Goal: Task Accomplishment & Management: Use online tool/utility

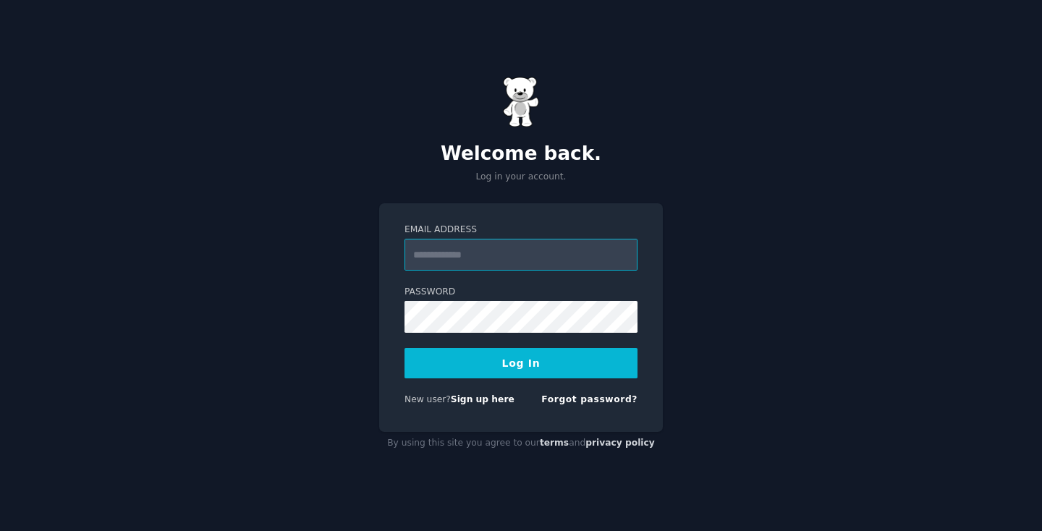
click at [524, 269] on input "Email Address" at bounding box center [520, 255] width 233 height 32
click at [514, 237] on div "Email Address" at bounding box center [520, 246] width 233 height 47
click at [498, 404] on link "Sign up here" at bounding box center [483, 399] width 64 height 10
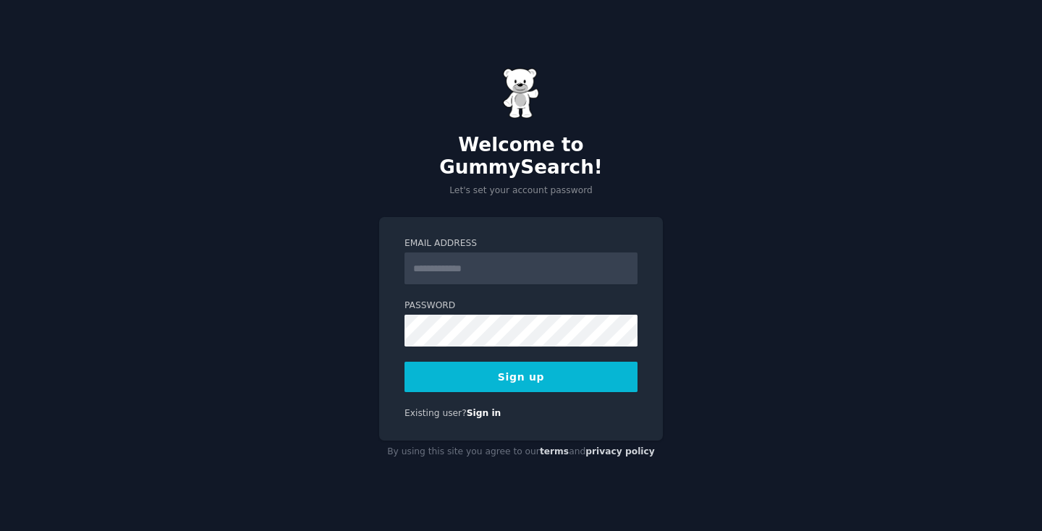
click at [452, 267] on input "Email Address" at bounding box center [520, 268] width 233 height 32
type input "**********"
click at [604, 362] on button "Sign up" at bounding box center [520, 377] width 233 height 30
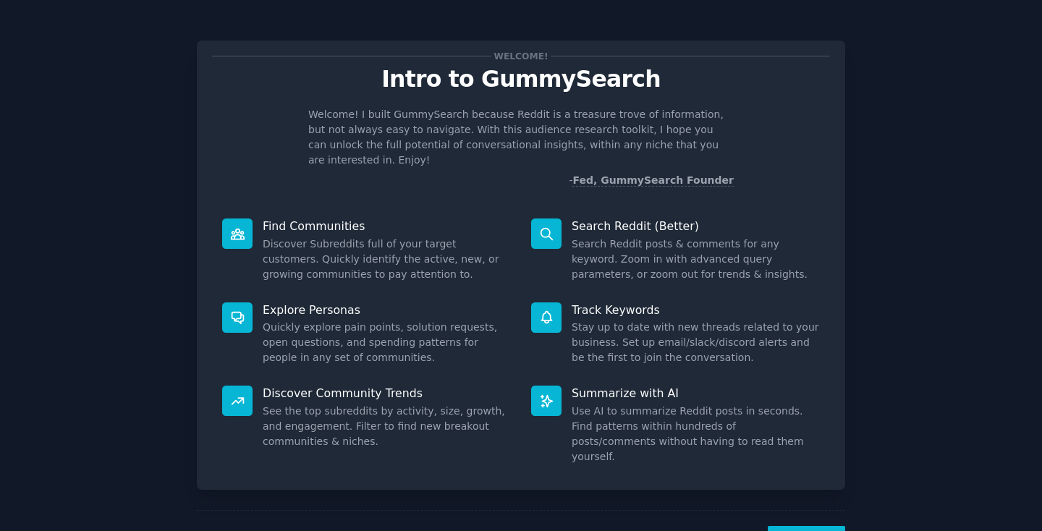
click at [148, 217] on div "Welcome! Intro to GummySearch Welcome! I built GummySearch because Reddit is a …" at bounding box center [520, 298] width 1001 height 556
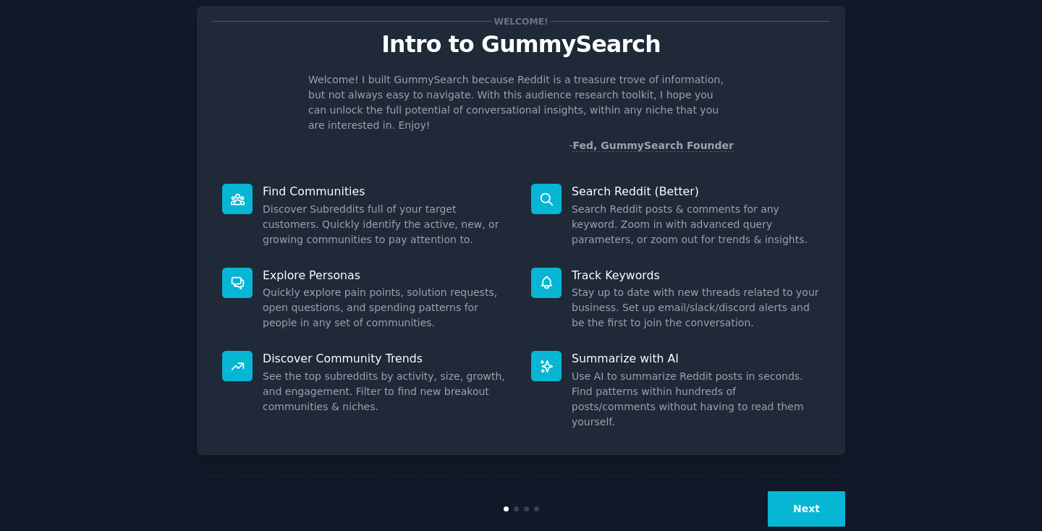
click at [798, 491] on button "Next" at bounding box center [805, 508] width 77 height 35
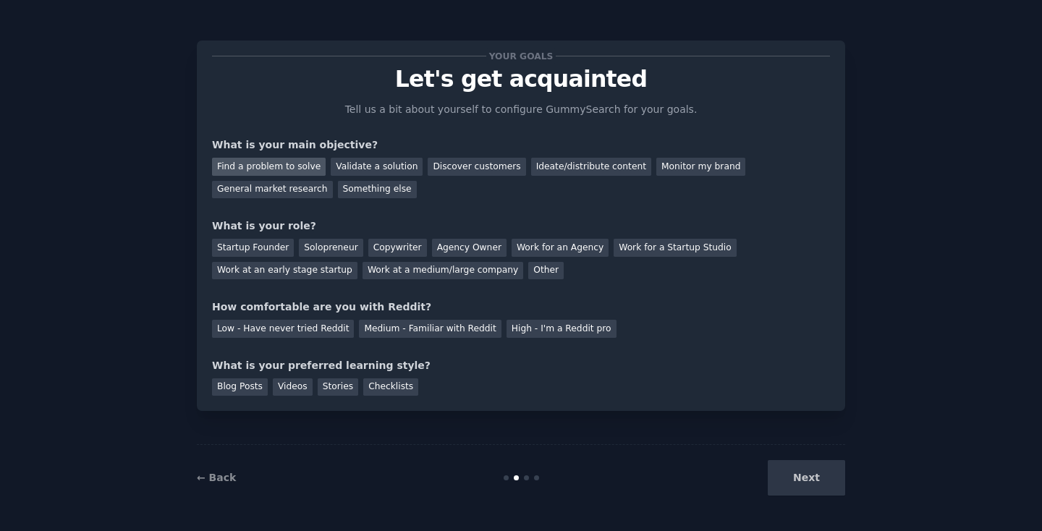
click at [291, 169] on div "Find a problem to solve" at bounding box center [269, 167] width 114 height 18
click at [279, 252] on div "Startup Founder" at bounding box center [253, 248] width 82 height 18
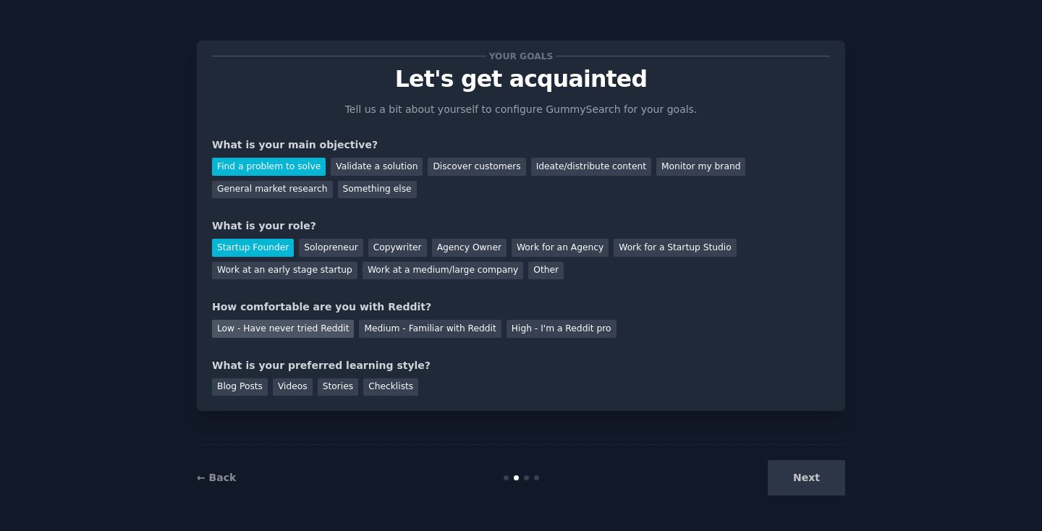
click at [308, 328] on div "Low - Have never tried Reddit" at bounding box center [283, 329] width 142 height 18
click at [278, 388] on div "Videos" at bounding box center [293, 387] width 40 height 18
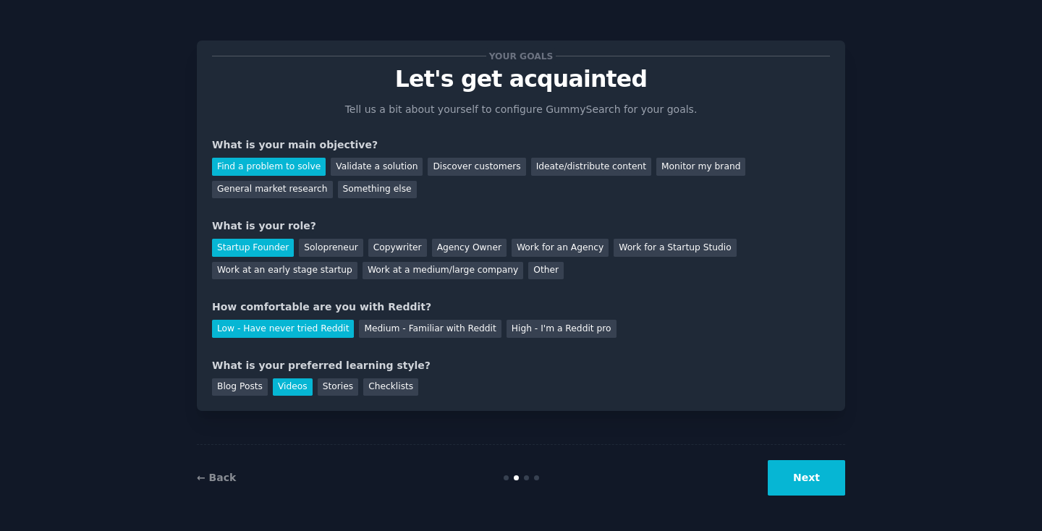
click at [804, 489] on button "Next" at bounding box center [805, 477] width 77 height 35
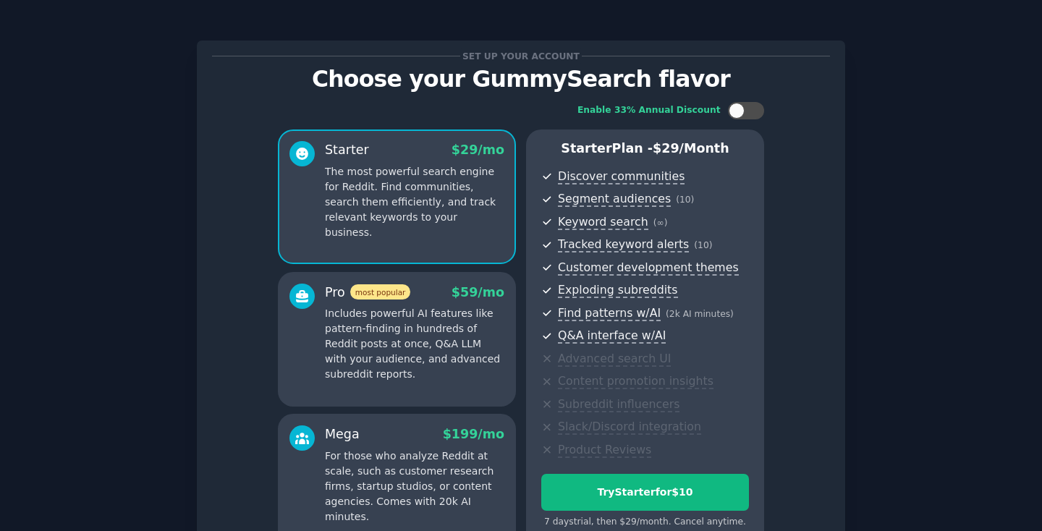
scroll to position [155, 0]
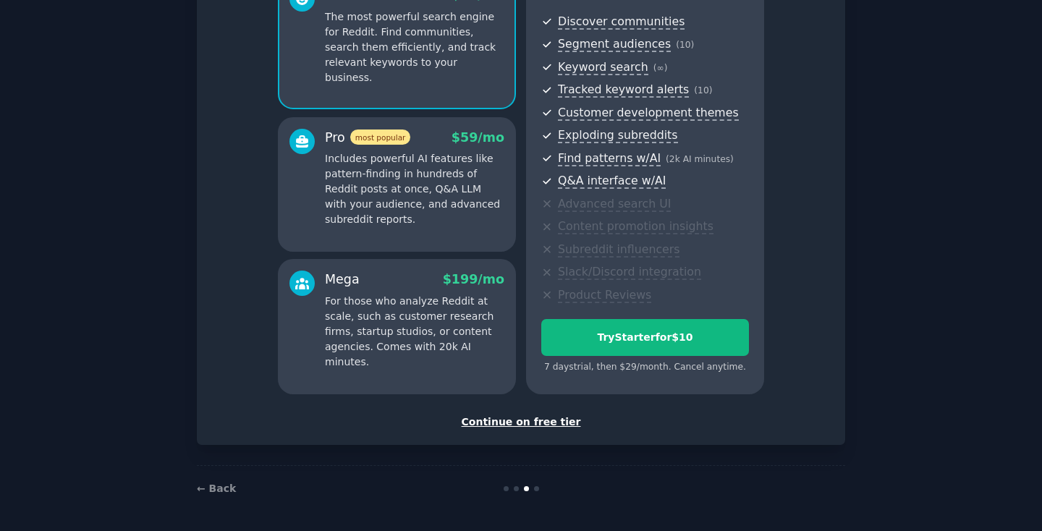
click at [537, 423] on div "Continue on free tier" at bounding box center [521, 421] width 618 height 15
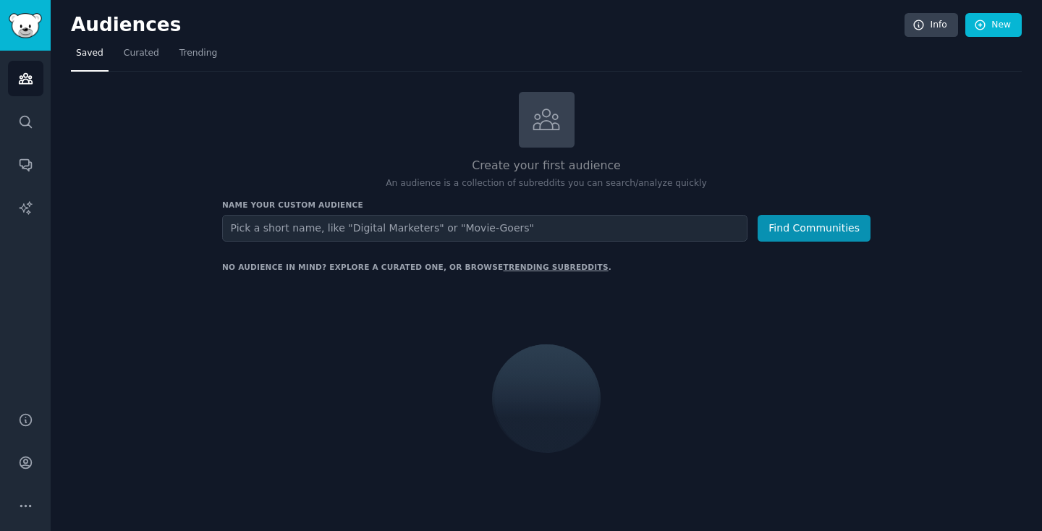
click at [595, 218] on input "text" at bounding box center [484, 228] width 525 height 27
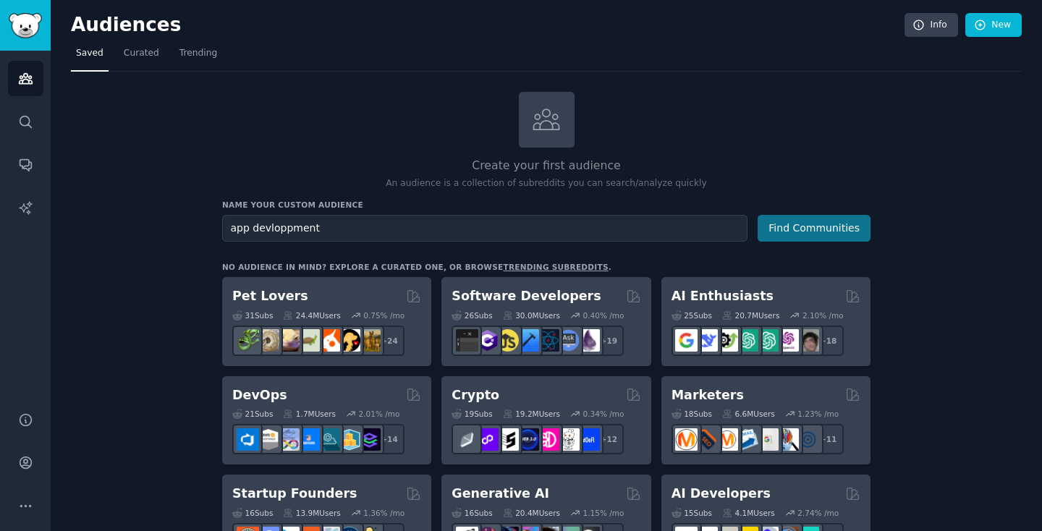
type input "app devloppment"
click at [851, 225] on button "Find Communities" at bounding box center [813, 228] width 113 height 27
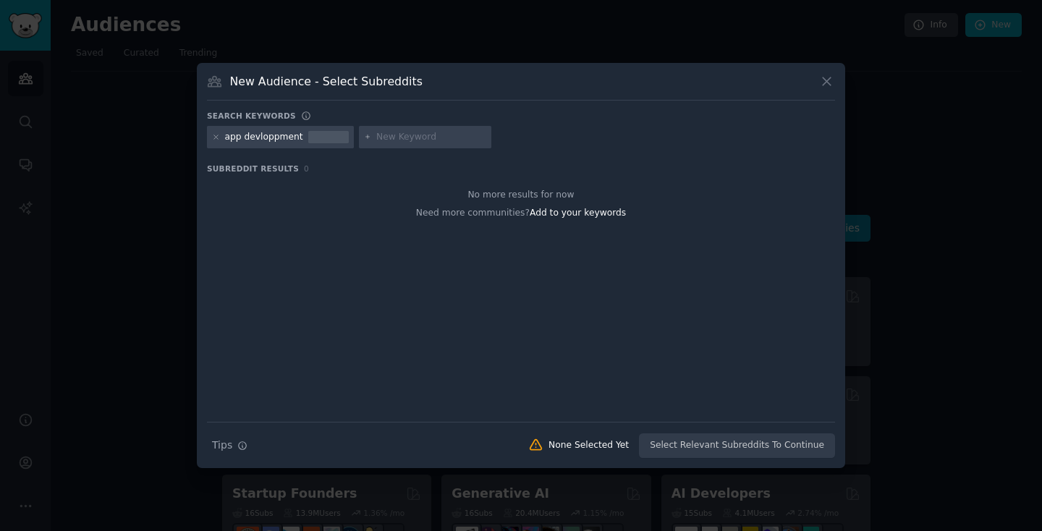
click at [263, 142] on div "app devloppment" at bounding box center [264, 137] width 78 height 13
click at [219, 137] on icon at bounding box center [216, 137] width 8 height 8
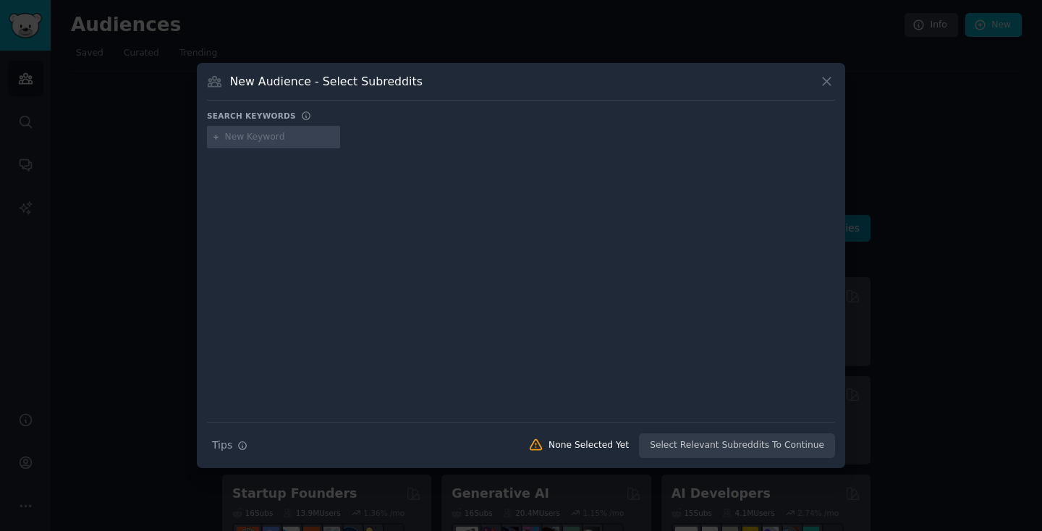
click at [254, 140] on input "text" at bounding box center [280, 137] width 110 height 13
click at [276, 136] on input "app devlopment" at bounding box center [280, 137] width 110 height 13
type input "app development"
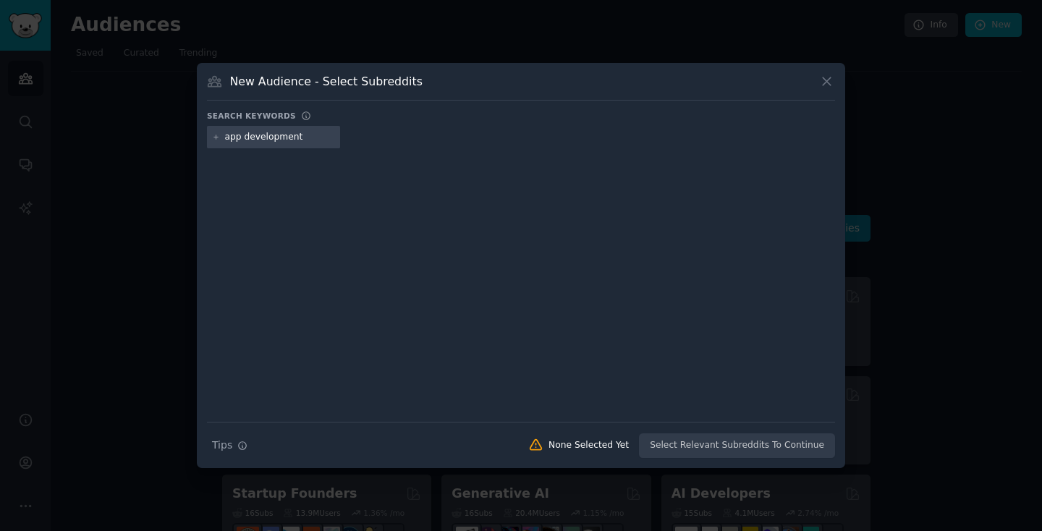
click at [679, 443] on div "Search Tips Tips None Selected Yet Select Relevant Subreddits To Continue" at bounding box center [521, 440] width 628 height 36
click at [271, 140] on input "app development" at bounding box center [280, 137] width 110 height 13
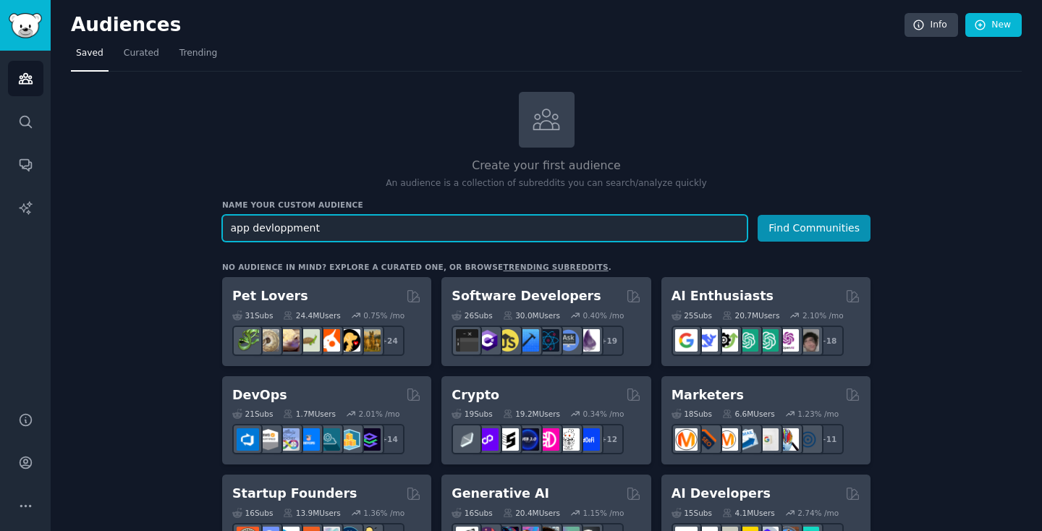
click at [477, 235] on input "app devloppment" at bounding box center [484, 228] width 525 height 27
paste input "elopment"
type input "app development"
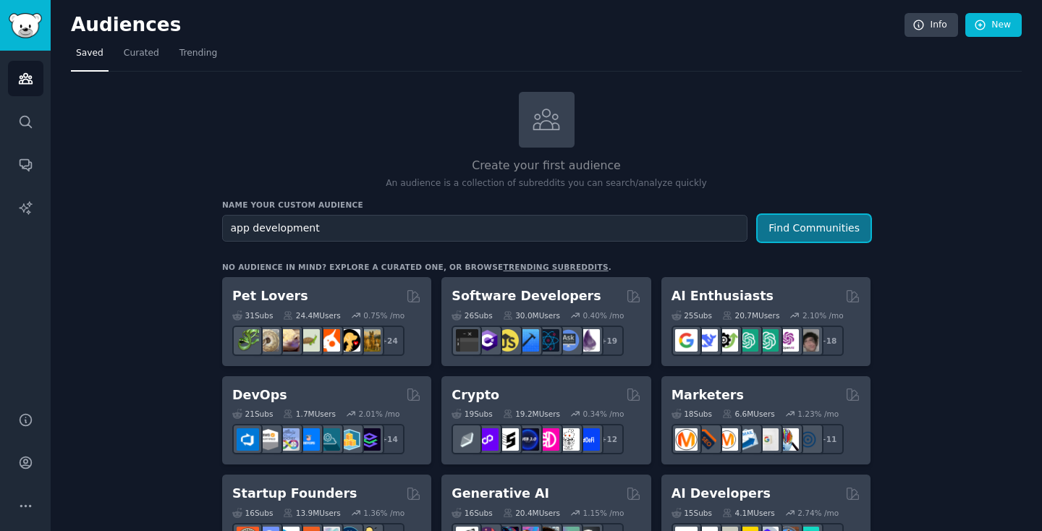
click at [794, 222] on button "Find Communities" at bounding box center [813, 228] width 113 height 27
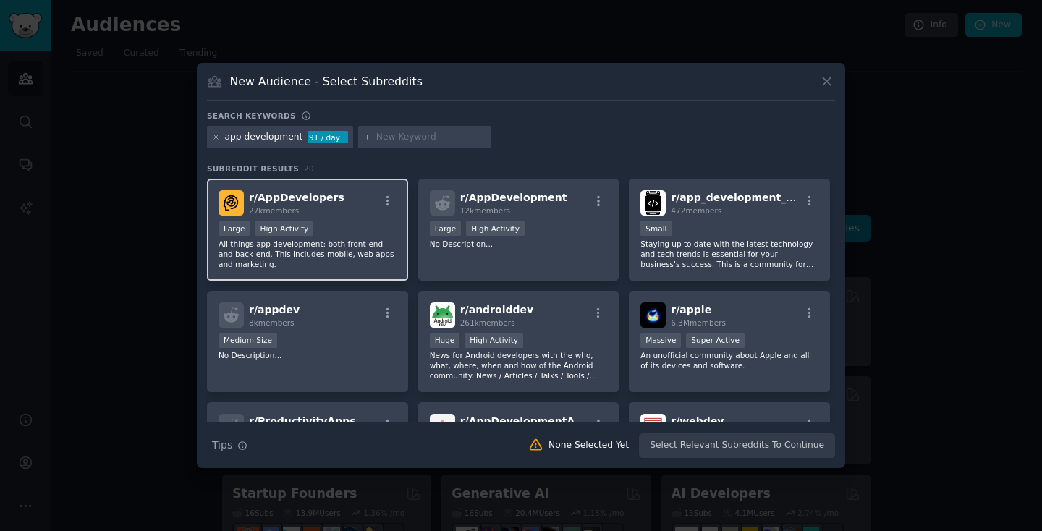
click at [347, 244] on p "All things app development: both front-end and back-end. This includes mobile, …" at bounding box center [307, 254] width 178 height 30
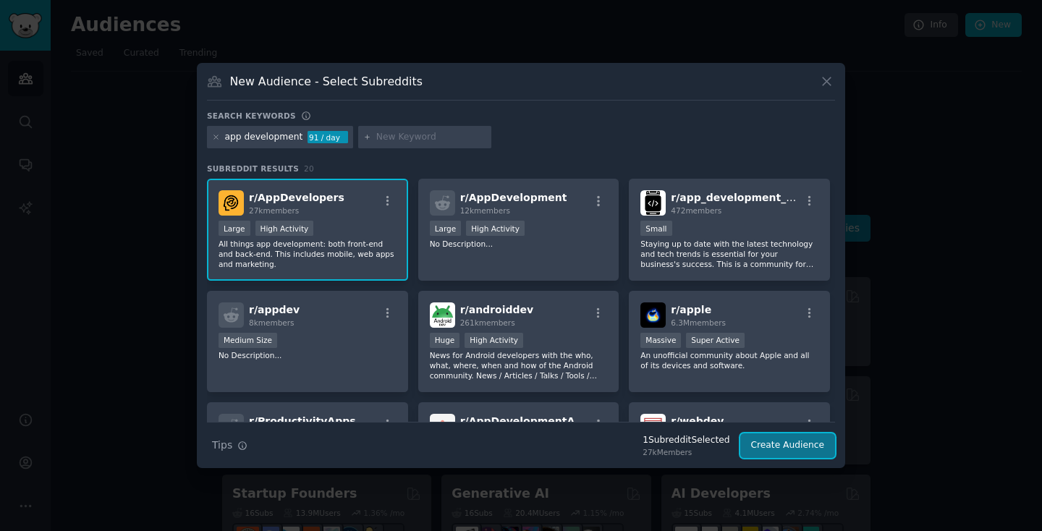
click at [788, 449] on button "Create Audience" at bounding box center [787, 445] width 95 height 25
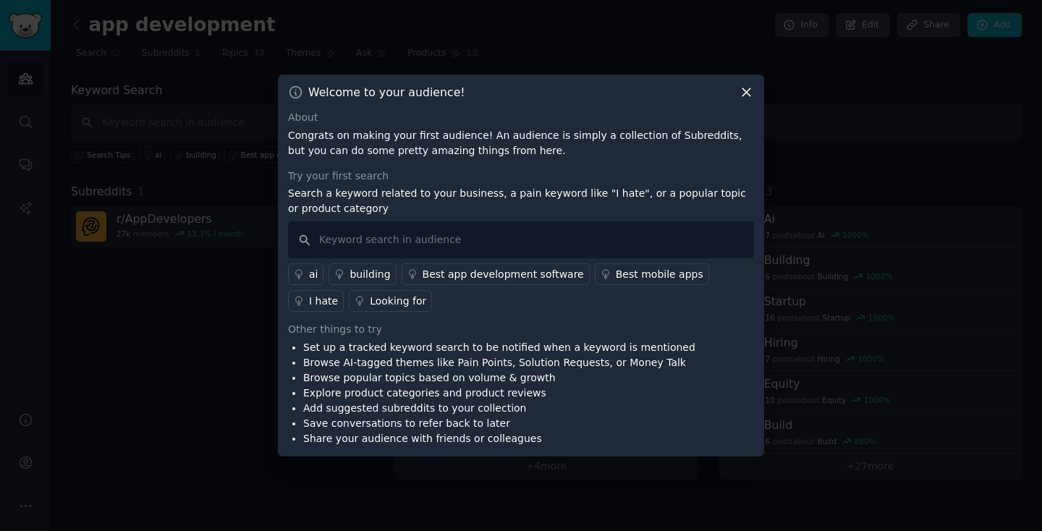
click at [381, 277] on div "building" at bounding box center [369, 274] width 41 height 15
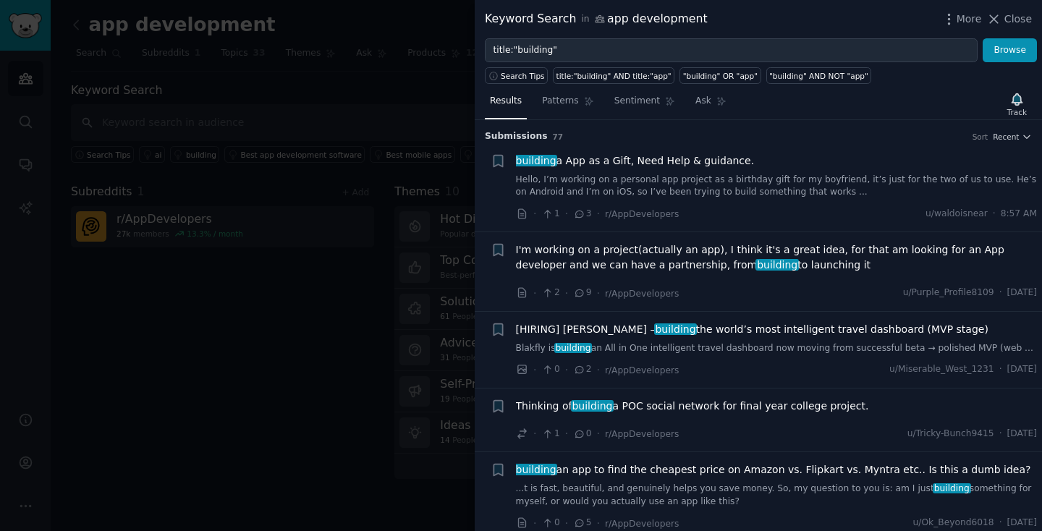
click at [721, 158] on span "building a App as a Gift, Need Help & guidance." at bounding box center [635, 160] width 239 height 15
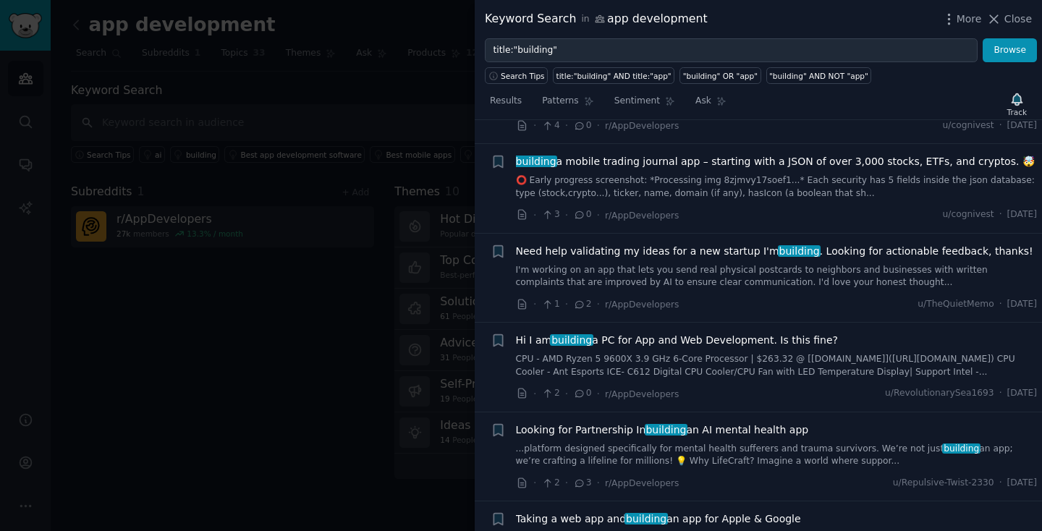
scroll to position [2419, 0]
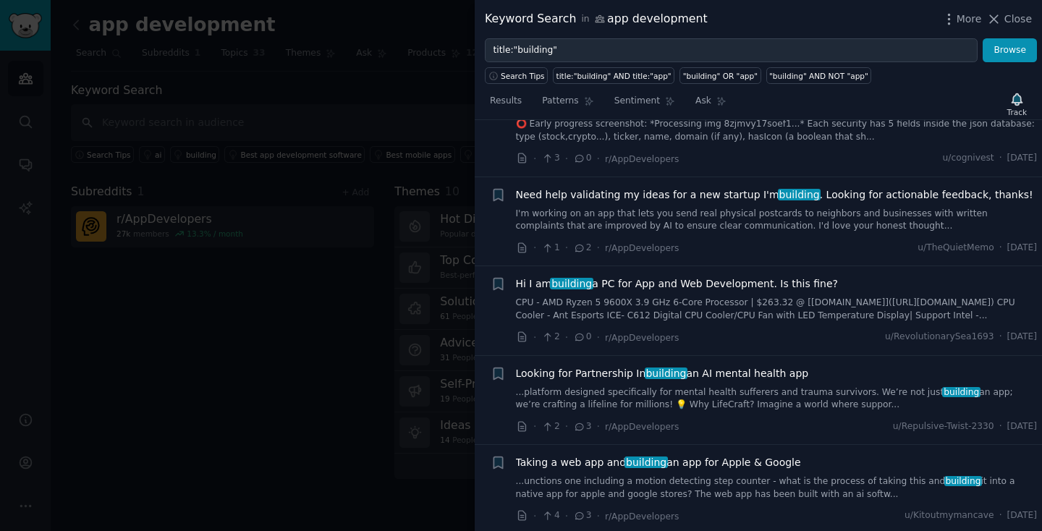
click at [428, 187] on div at bounding box center [521, 265] width 1042 height 531
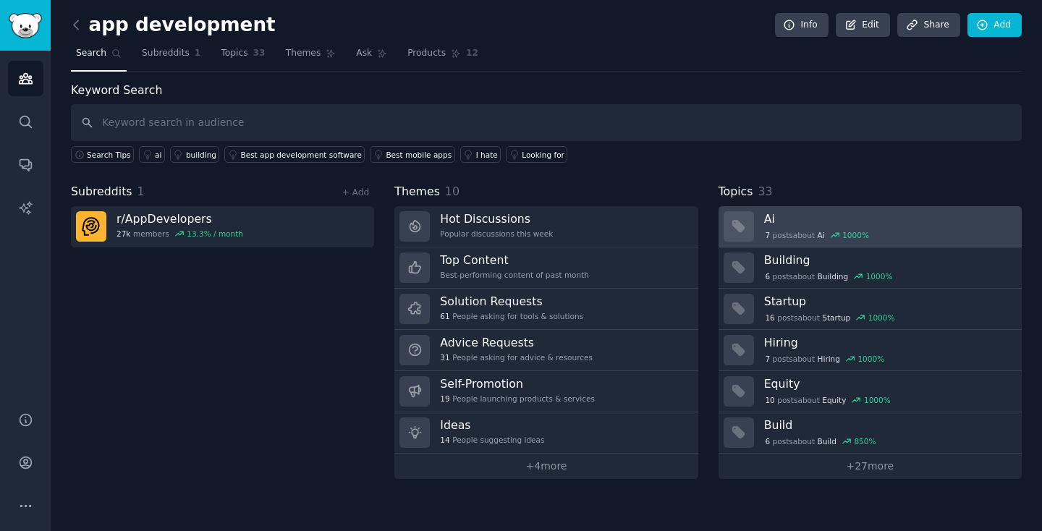
click at [761, 219] on link "Ai 7 post s about Ai 1000 %" at bounding box center [869, 226] width 303 height 41
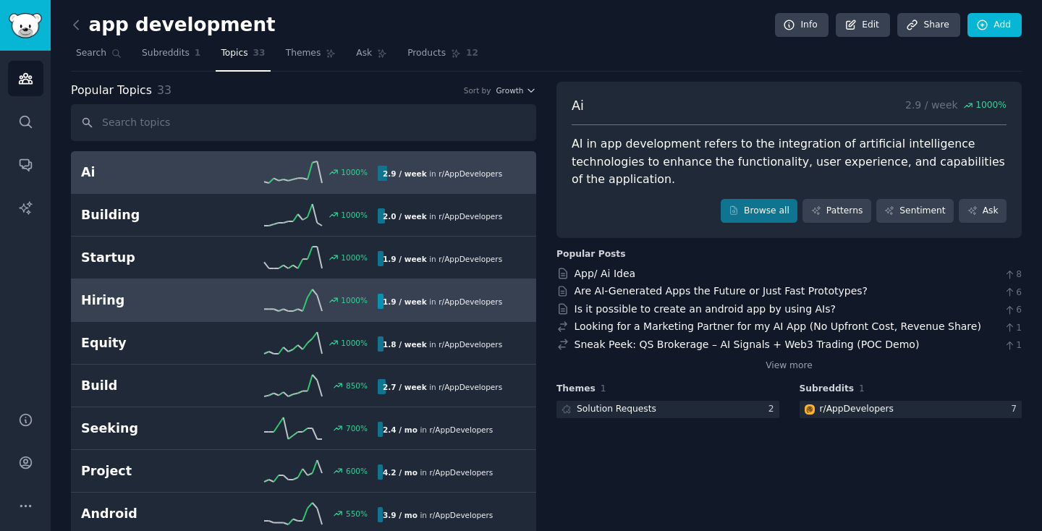
click at [153, 307] on h2 "Hiring" at bounding box center [155, 300] width 148 height 18
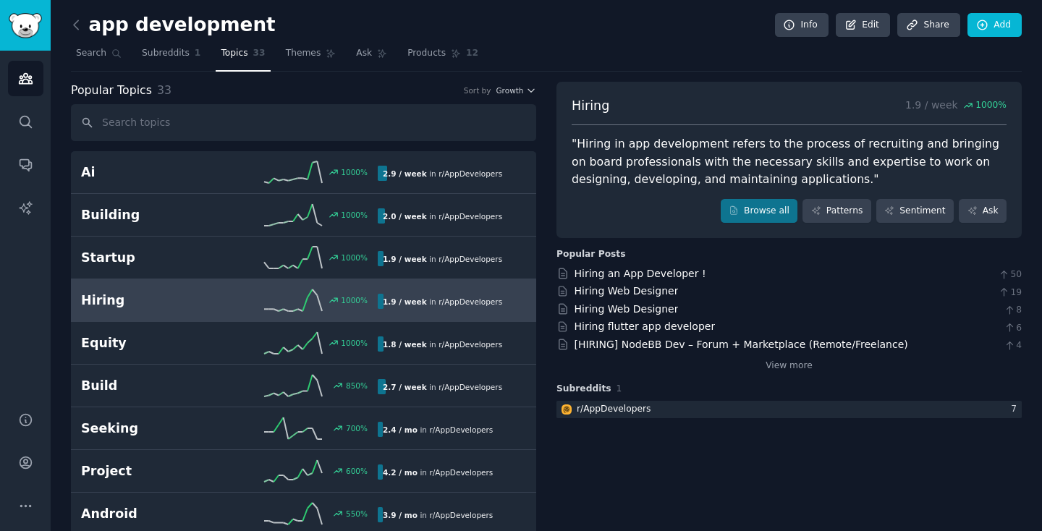
scroll to position [47, 0]
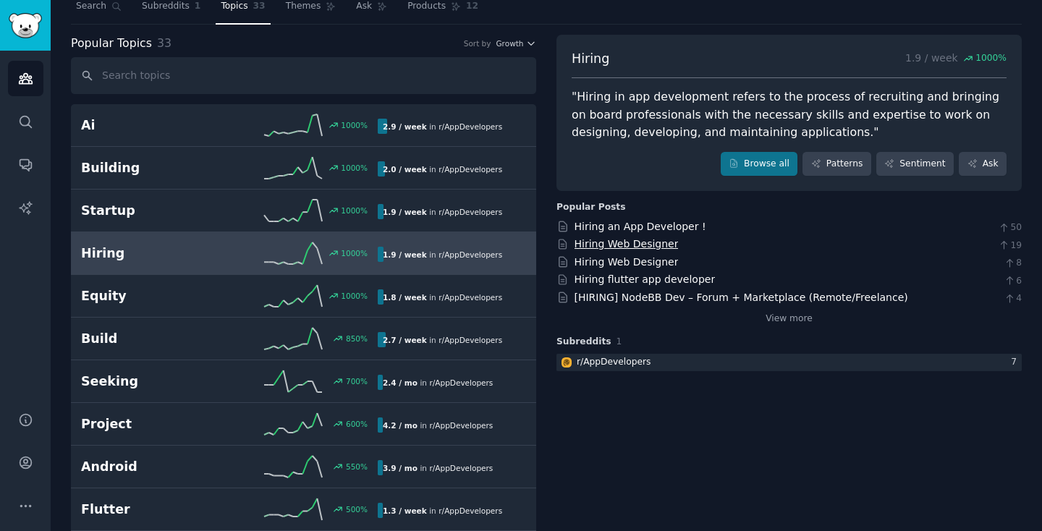
click at [642, 239] on link "Hiring Web Designer" at bounding box center [626, 244] width 104 height 12
click at [637, 243] on link "Hiring Web Designer" at bounding box center [626, 244] width 104 height 12
click at [605, 231] on link "Hiring an App Developer !" at bounding box center [640, 227] width 132 height 12
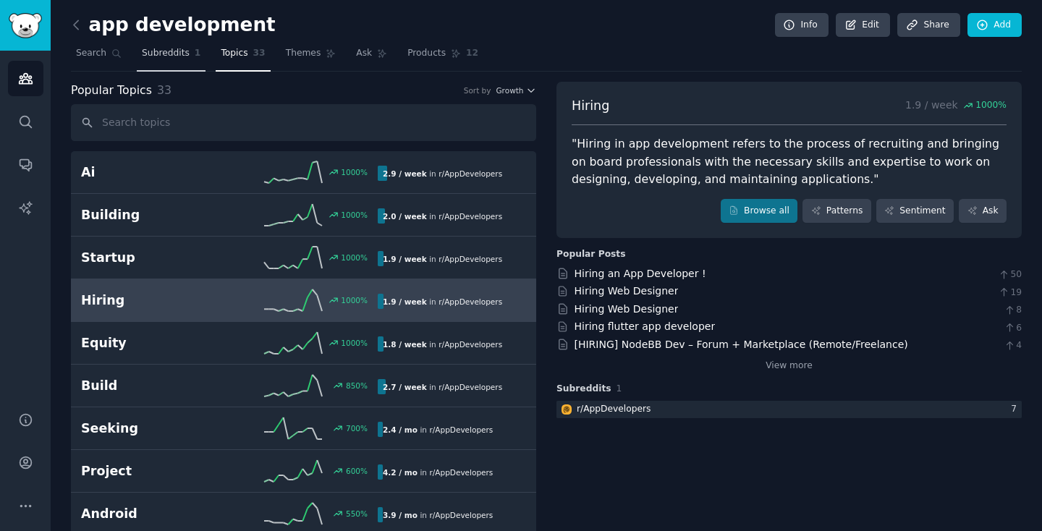
click at [182, 59] on span "Subreddits" at bounding box center [166, 53] width 48 height 13
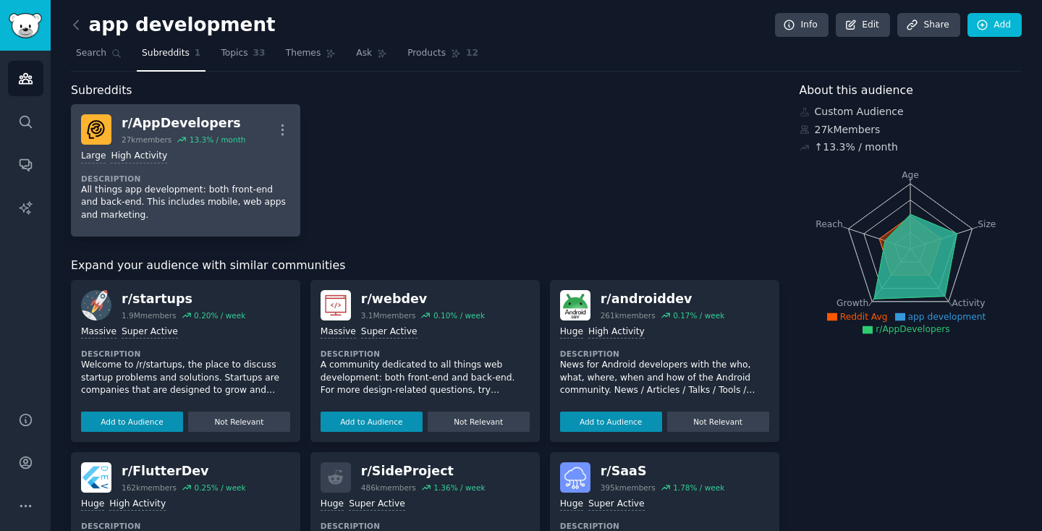
click at [181, 169] on div "Large High Activity Description All things app development: both front-end and …" at bounding box center [185, 186] width 209 height 82
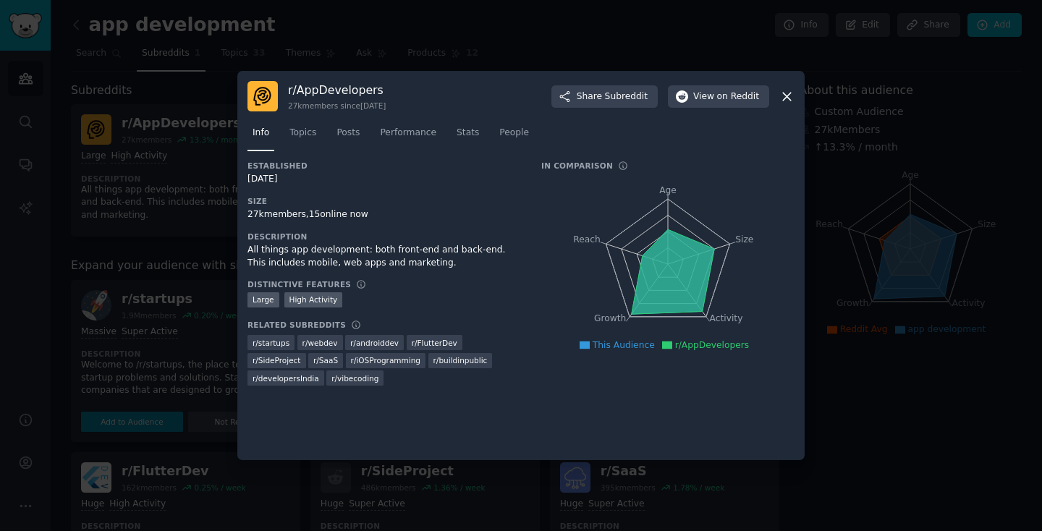
click at [888, 123] on div at bounding box center [521, 265] width 1042 height 531
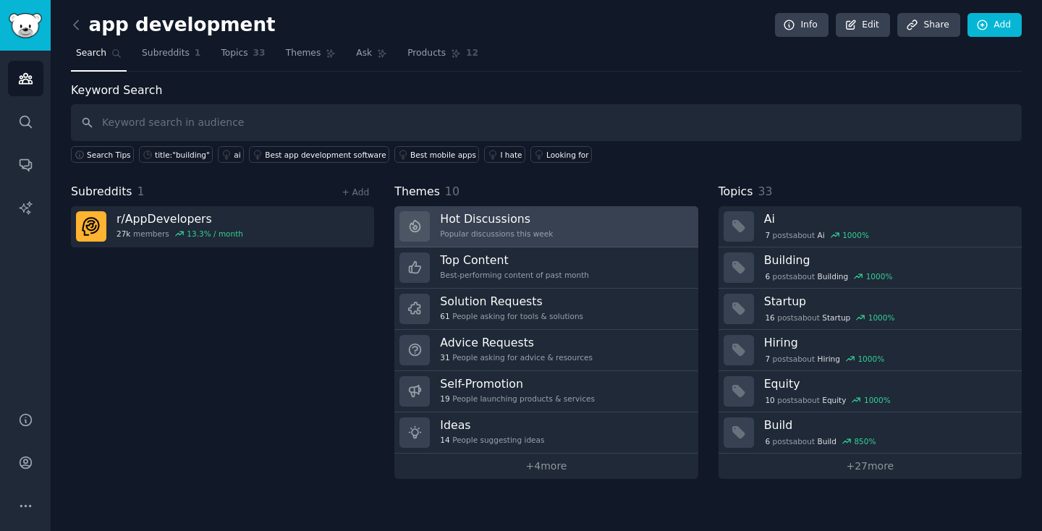
click at [610, 220] on link "Hot Discussions Popular discussions this week" at bounding box center [545, 226] width 303 height 41
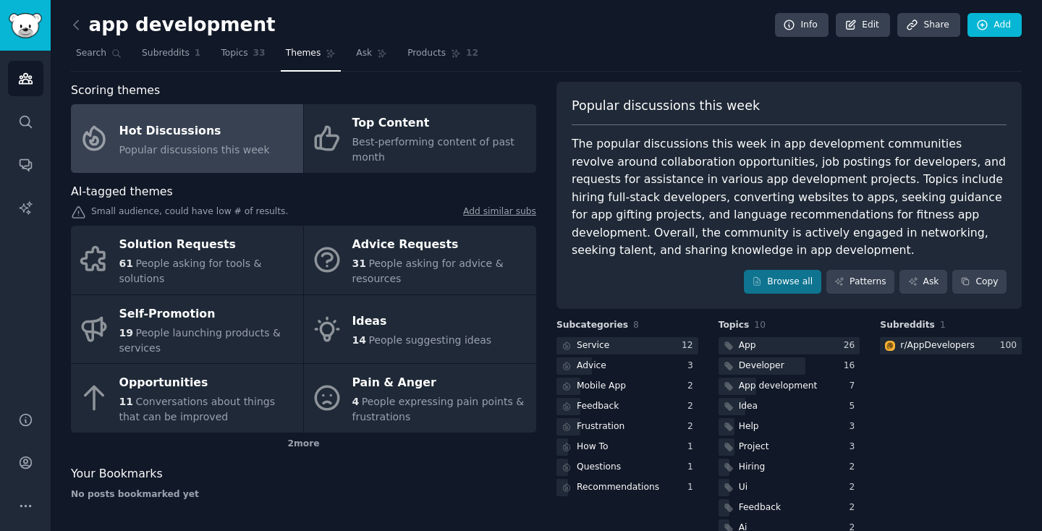
scroll to position [28, 0]
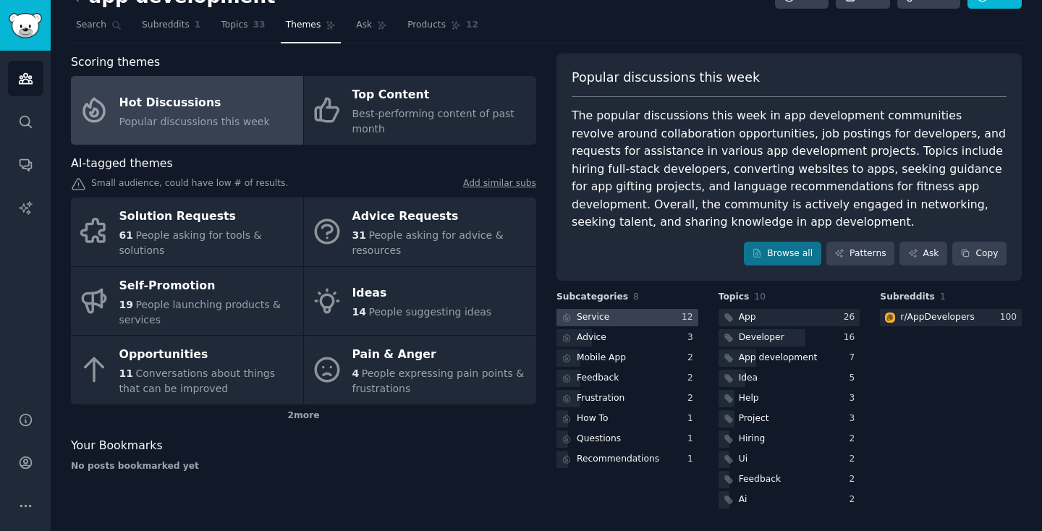
click at [598, 320] on div "Service" at bounding box center [592, 317] width 33 height 13
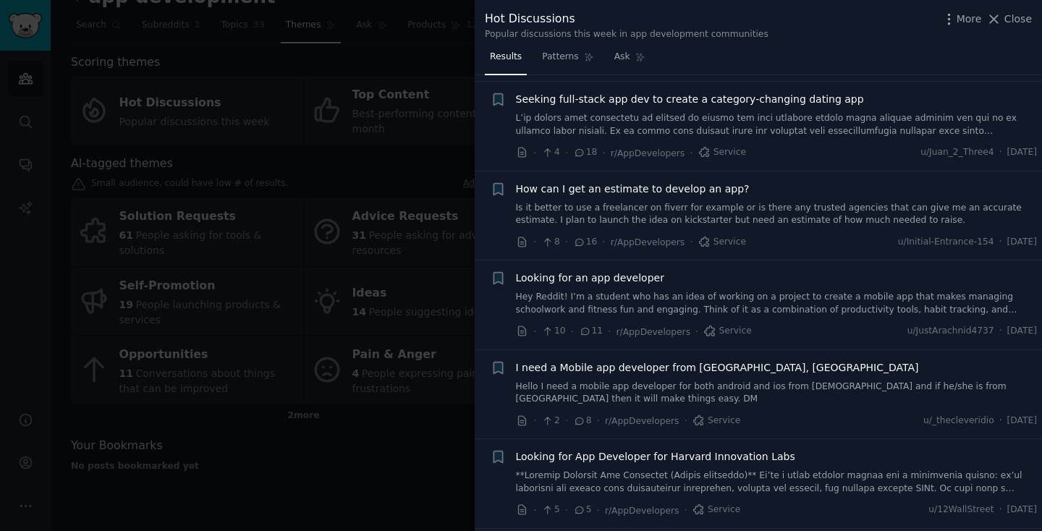
scroll to position [545, 0]
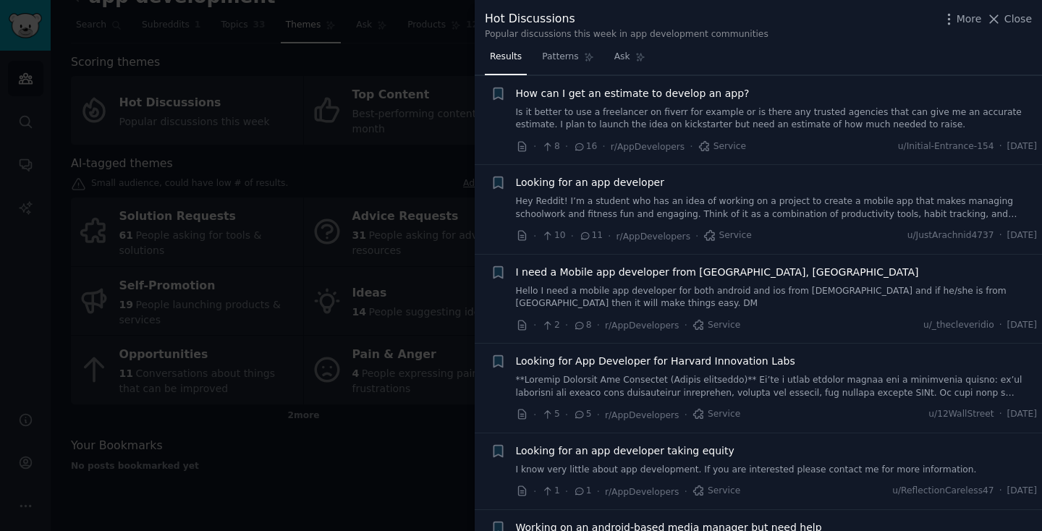
click at [323, 94] on div at bounding box center [521, 265] width 1042 height 531
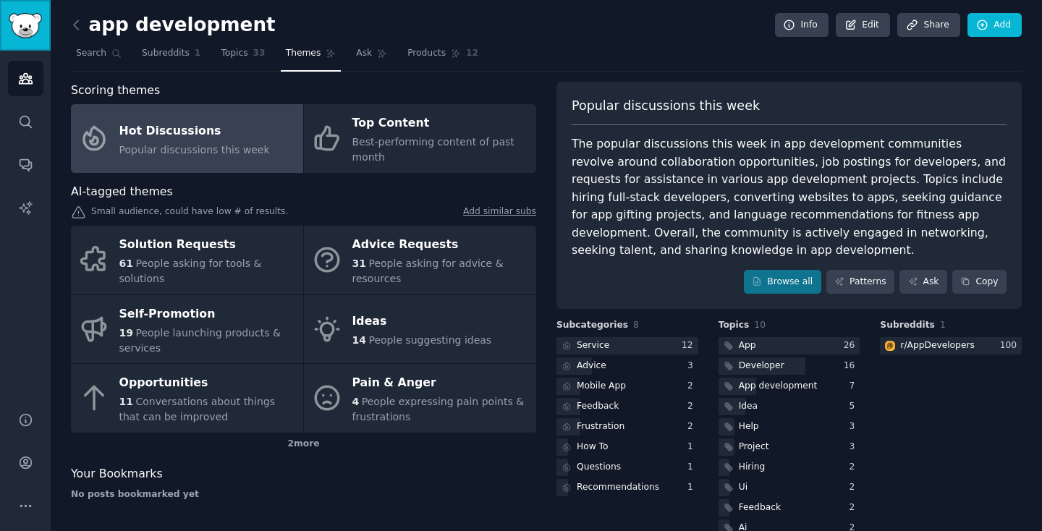
click at [36, 35] on img "Sidebar" at bounding box center [25, 25] width 33 height 25
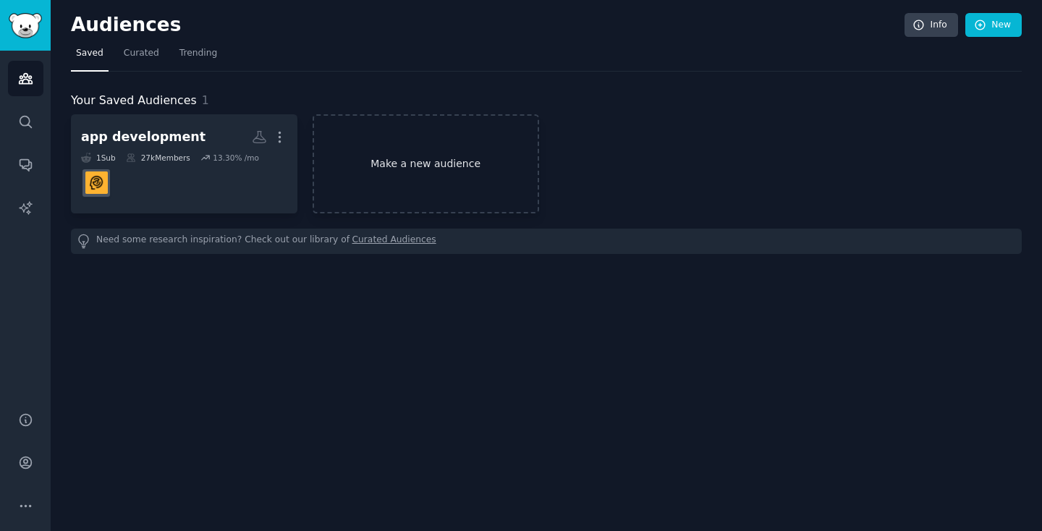
click at [399, 154] on link "Make a new audience" at bounding box center [425, 163] width 226 height 99
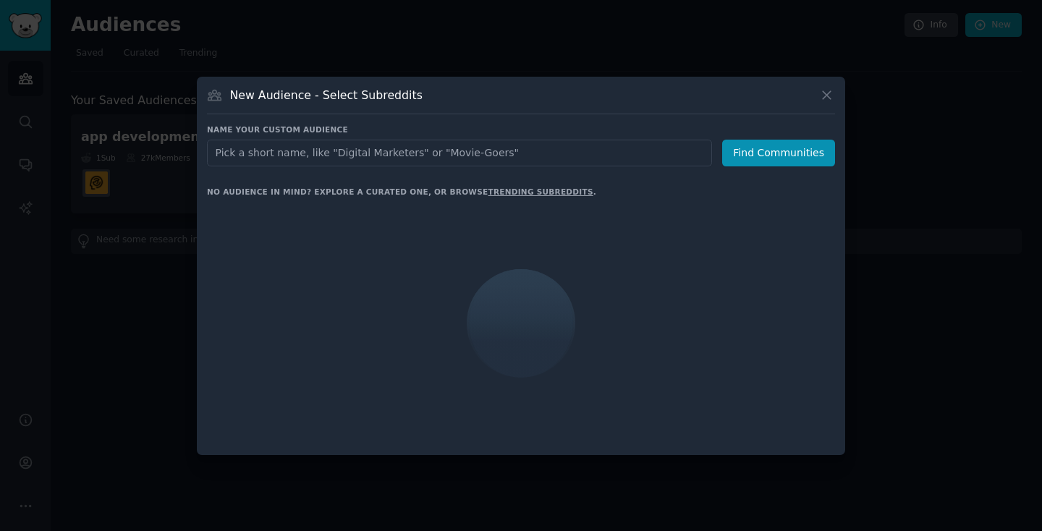
click at [399, 154] on input "text" at bounding box center [459, 153] width 505 height 27
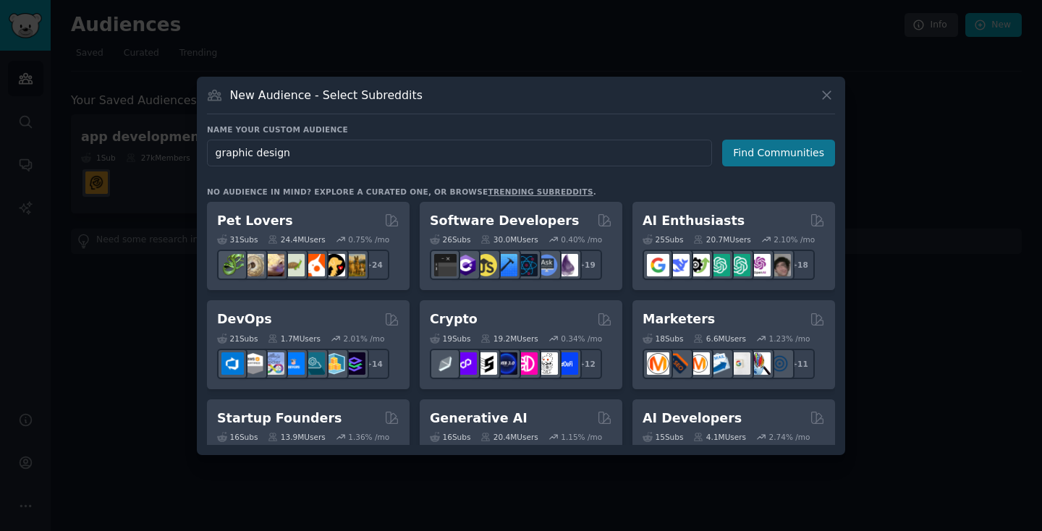
type input "graphic design"
click at [761, 145] on button "Find Communities" at bounding box center [778, 153] width 113 height 27
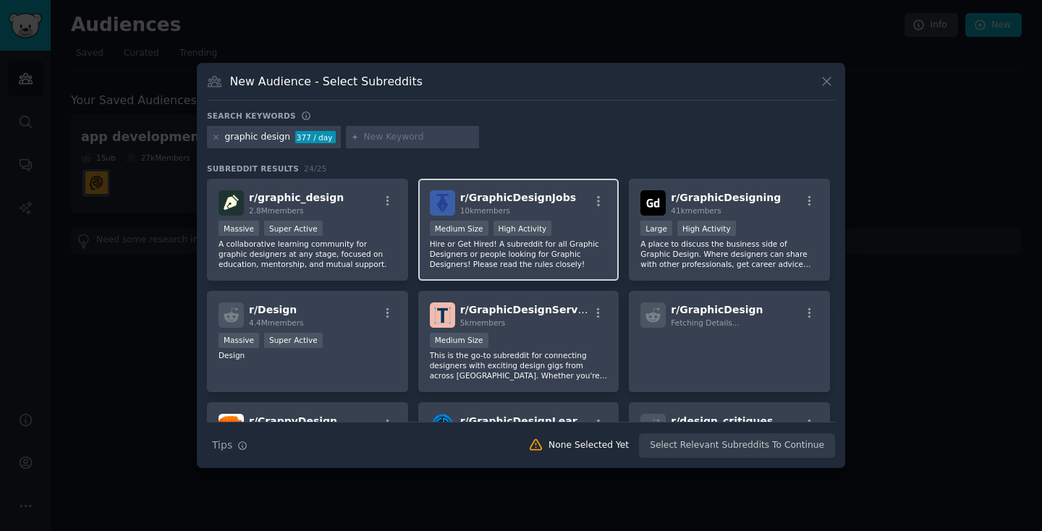
click at [536, 243] on p "Hire or Get Hired! A subreddit for all Graphic Designers or people looking for …" at bounding box center [519, 254] width 178 height 30
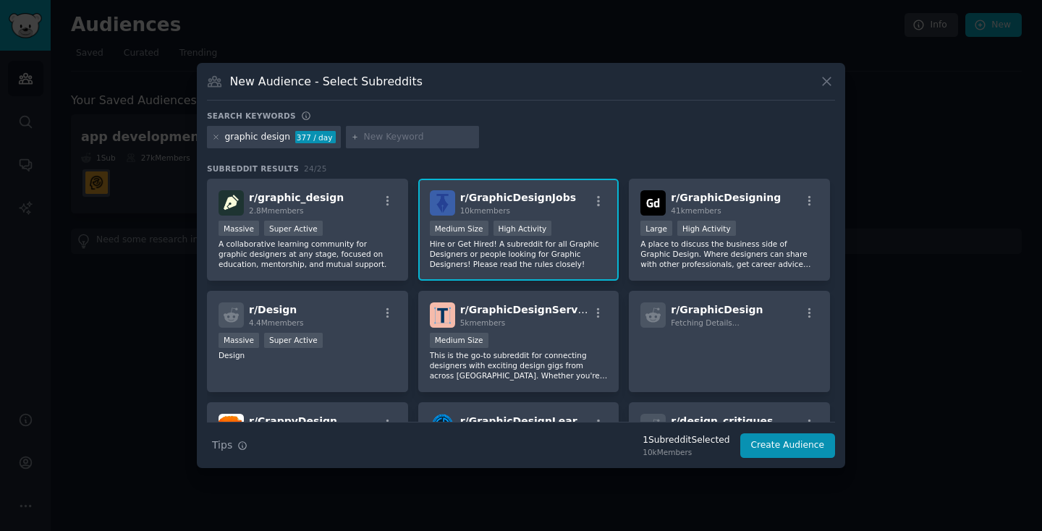
click at [762, 428] on div "Search Tips Tips 1 Subreddit Selected 10k Members Create Audience" at bounding box center [521, 440] width 628 height 36
click at [765, 451] on button "Create Audience" at bounding box center [787, 445] width 95 height 25
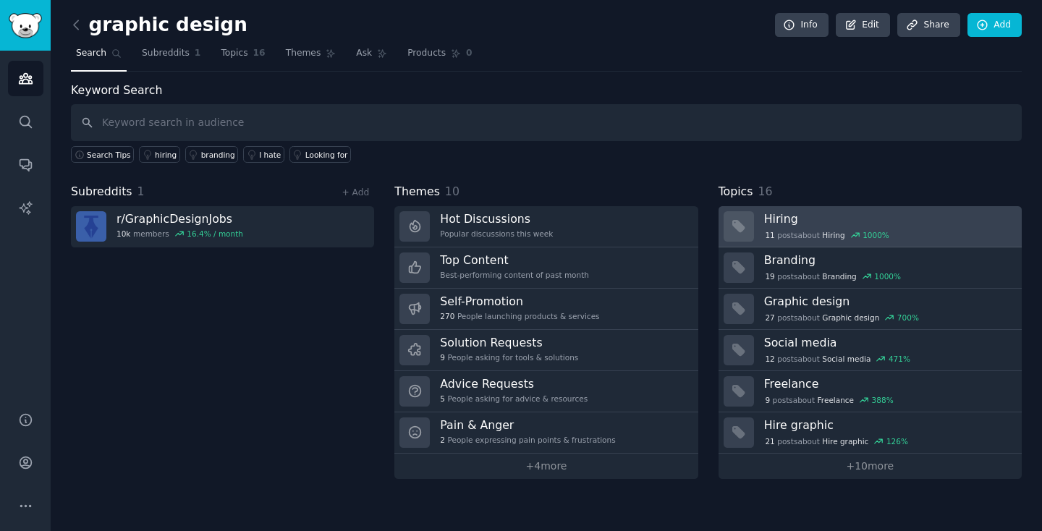
click at [806, 231] on div "11 post s about Hiring 1000 %" at bounding box center [827, 235] width 127 height 13
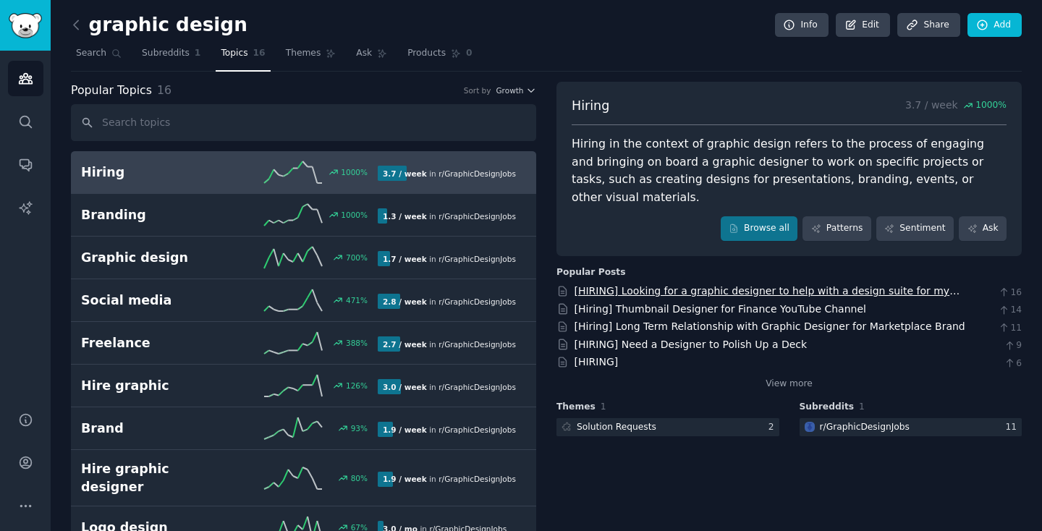
click at [658, 285] on link "[HIRING] Looking for a graphic designer to help with a design suite for my wedd…" at bounding box center [767, 298] width 386 height 27
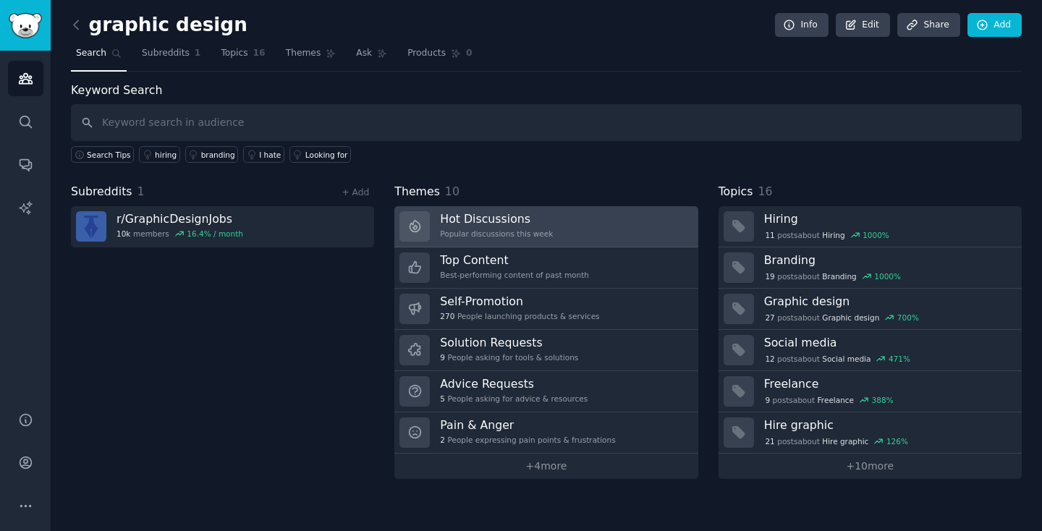
click at [513, 226] on div "Hot Discussions Popular discussions this week" at bounding box center [496, 226] width 113 height 30
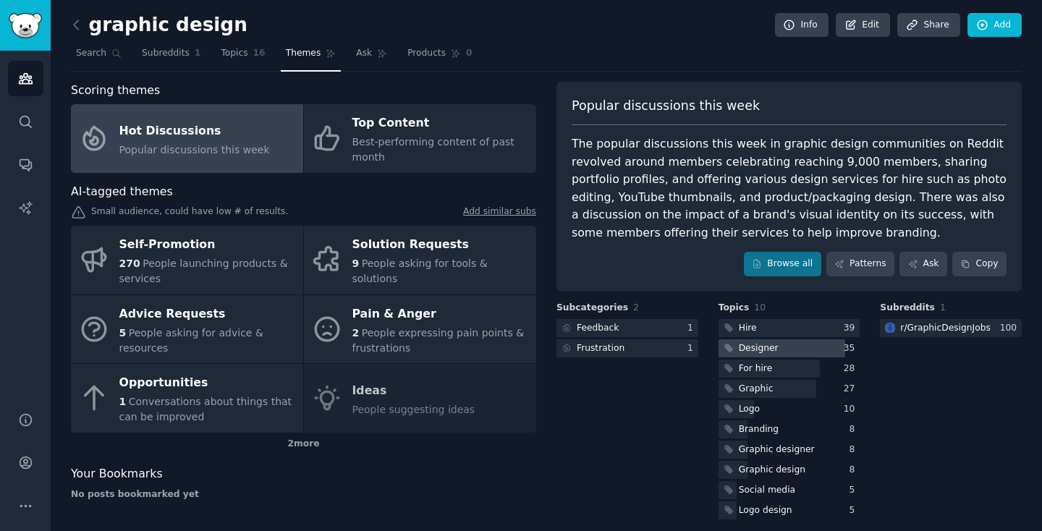
click at [775, 350] on div "Designer" at bounding box center [749, 348] width 62 height 18
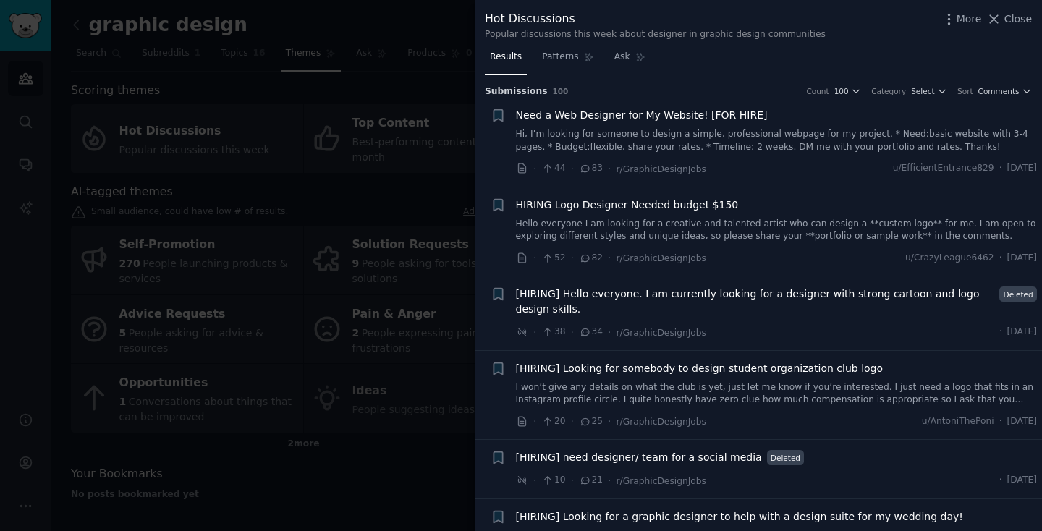
click at [639, 114] on span "Need a Web Designer for My Website! [FOR HIRE]" at bounding box center [642, 115] width 252 height 15
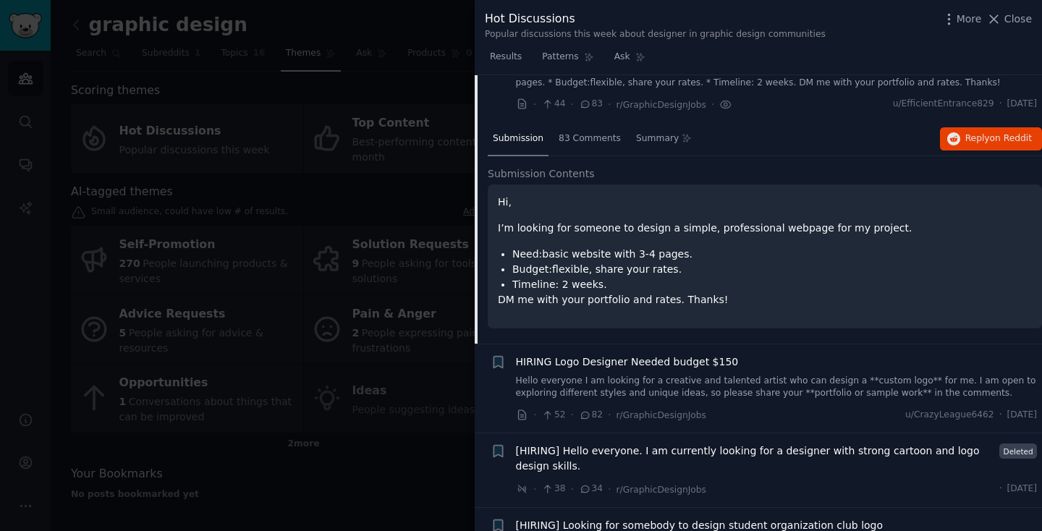
scroll to position [66, 0]
click at [950, 141] on icon "button" at bounding box center [953, 137] width 13 height 13
